Goal: Task Accomplishment & Management: Complete application form

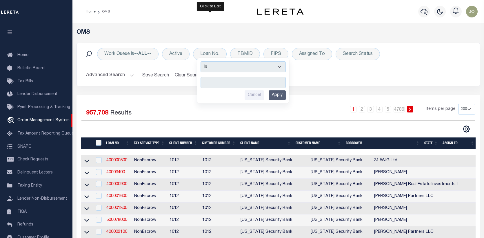
select select "200"
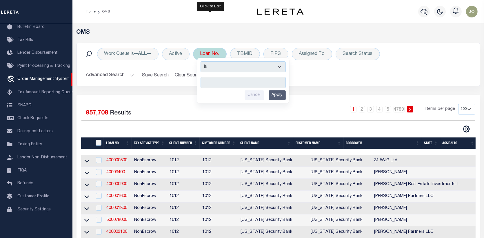
click at [205, 81] on input "text" at bounding box center [243, 82] width 85 height 11
type input "9019"
click at [276, 94] on input "Apply" at bounding box center [277, 95] width 17 height 10
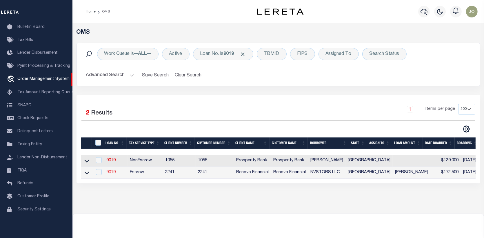
click at [113, 172] on link "9019" at bounding box center [110, 172] width 9 height 4
type input "9019"
type input "NVSTORS LLC"
select select
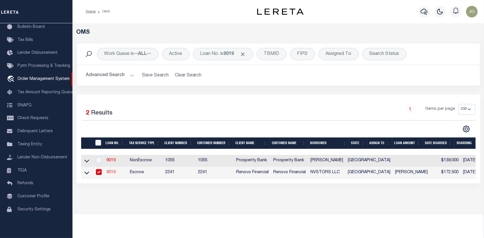
type input "4002 Spencer Street"
type input "Houston TX 77007"
select select "Escrow"
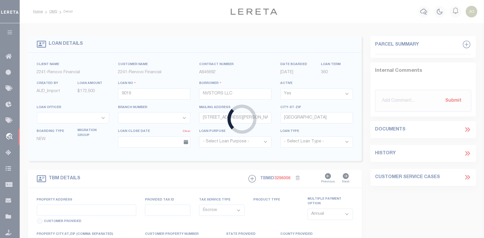
type input "415 Bellmar Lane"
select select
type input "Friendswood, TX 77546"
type input "a0k8Y00000dDqMs"
type input "[GEOGRAPHIC_DATA]"
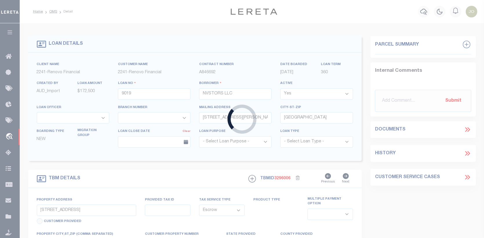
select select
type textarea "LEGAL REQUIRED"
select select "14701"
select select "25066"
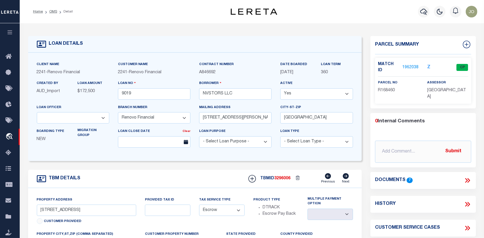
click at [413, 64] on link "1962038" at bounding box center [411, 67] width 16 height 6
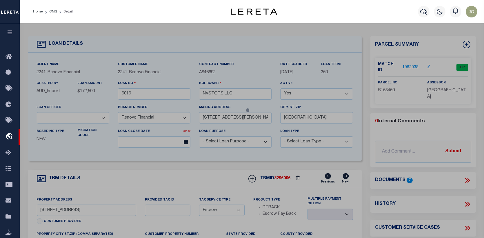
checkbox input "false"
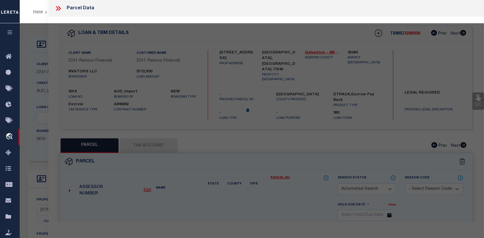
select select "CP"
type input "NVSTORS LLC"
select select
type input "415 BELLMAR LN"
checkbox input "false"
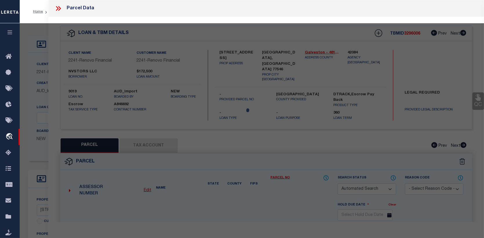
type input "FRIENDSWOOD, TX 77546"
type textarea "ABST 20 PERRY & AUSTIN SUR NW 7 FT OF LOT 30 & SE 49 FT OF LOT 31 (31-2) BLK 10…"
type textarea "Tax ID Special Project"
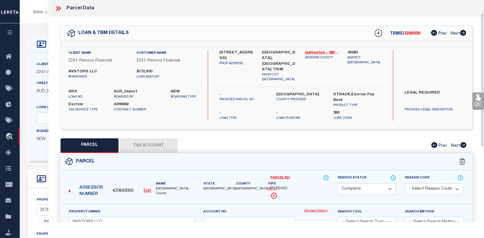
scroll to position [29, 0]
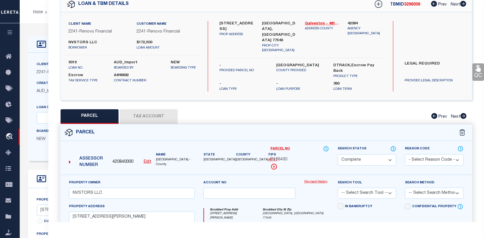
click at [139, 109] on button "Tax Account" at bounding box center [149, 116] width 58 height 15
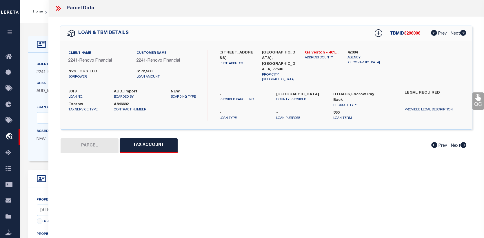
scroll to position [0, 0]
select select "100"
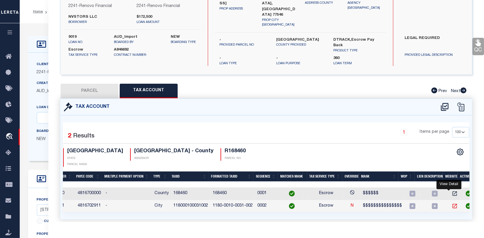
click at [452, 203] on icon "" at bounding box center [455, 206] width 6 height 6
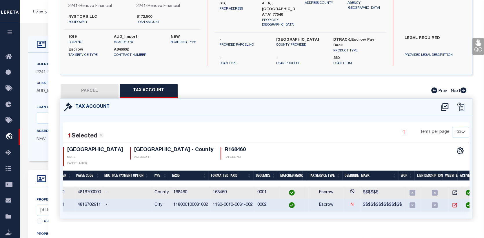
scroll to position [54, 0]
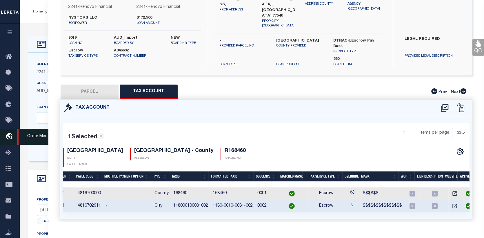
click at [24, 135] on span "Order Management System" at bounding box center [52, 137] width 71 height 16
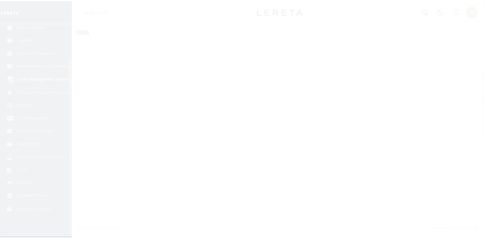
scroll to position [42, 0]
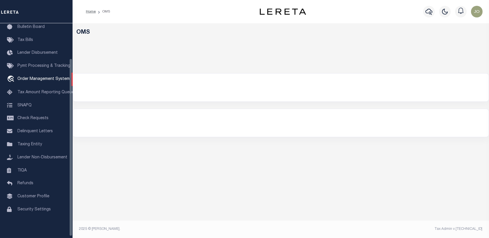
select select "200"
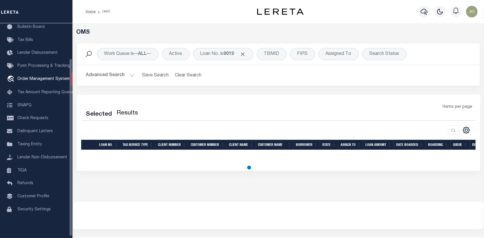
select select "200"
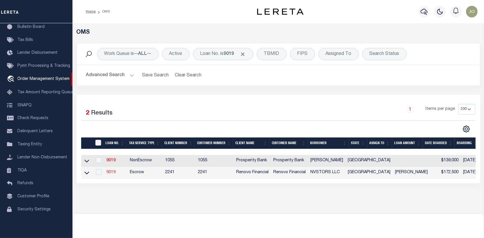
click at [107, 171] on link "9019" at bounding box center [110, 172] width 9 height 4
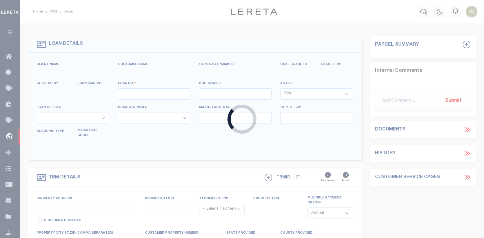
type input "9019"
type input "NVSTORS LLC"
select select
type input "4002 Spencer Street"
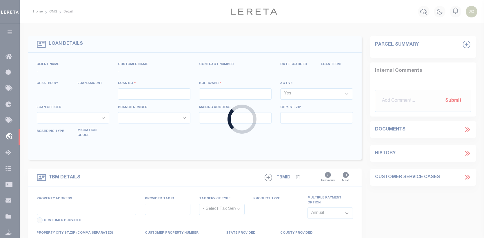
type input "Houston TX 77007"
select select "Escrow"
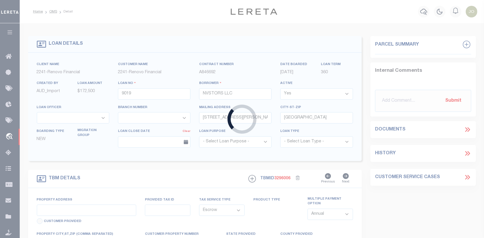
type input "415 Bellmar Lane"
select select
type input "Friendswood, TX 77546"
type input "a0k8Y00000dDqMs"
type input "[GEOGRAPHIC_DATA]"
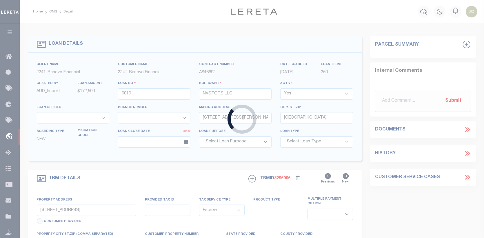
select select
type textarea "LEGAL REQUIRED"
select select "14701"
select select "25066"
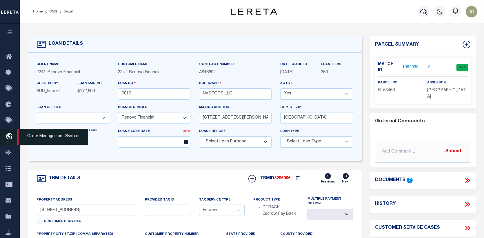
click at [10, 137] on icon "travel_explore" at bounding box center [10, 137] width 9 height 8
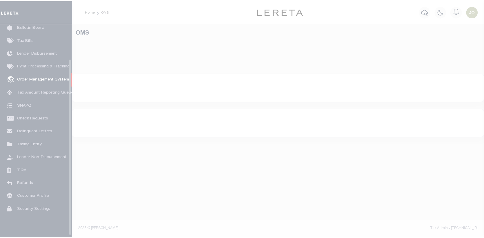
scroll to position [42, 0]
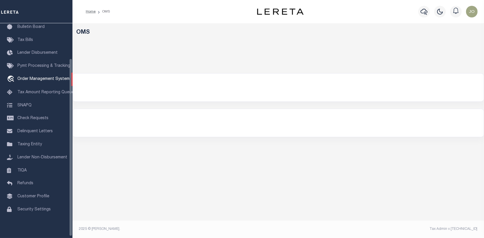
select select "200"
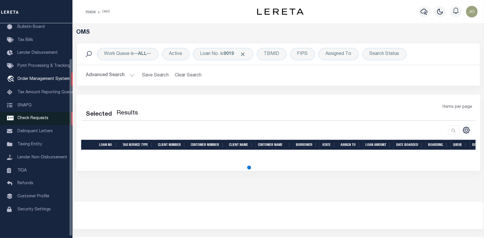
select select "200"
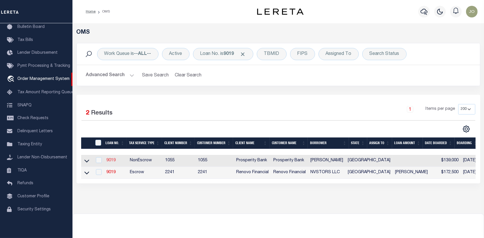
click at [112, 158] on link "9019" at bounding box center [110, 160] width 9 height 4
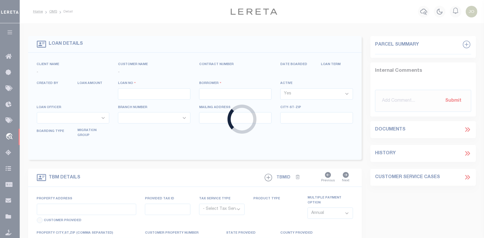
type input "9019"
type input "[PERSON_NAME]"
select select "False"
select select
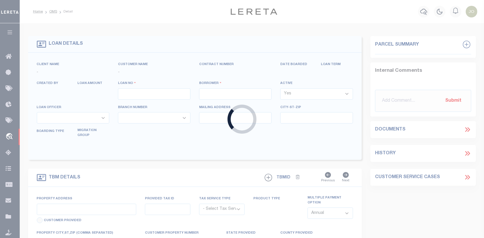
select select "10"
select select "NonEscrow"
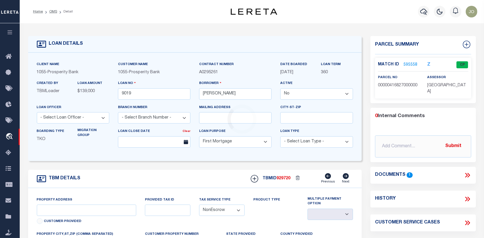
select select "3340"
type input "10611 DE BERCY COURT"
type input "00000416827000000"
select select
type input "[GEOGRAPHIC_DATA]"
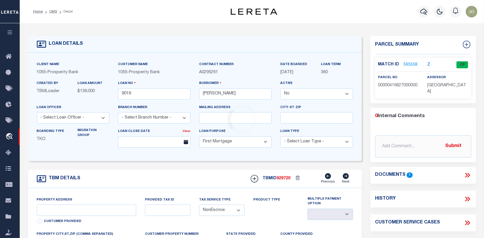
type input "[GEOGRAPHIC_DATA]"
select select
type textarea "LOT 20 IN BLOCK 3/5535 OF LES JARDINS ADDITION INSTALLMENT NO 4"
type textarea "[GEOGRAPHIC_DATA] , , , ,"
